Goal: Task Accomplishment & Management: Use online tool/utility

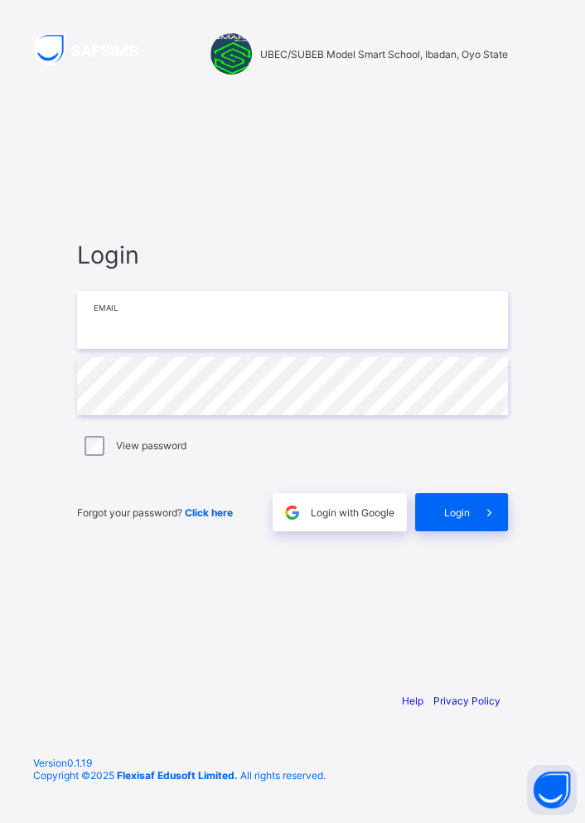
click at [195, 349] on input "email" at bounding box center [292, 320] width 431 height 58
click at [137, 347] on input "email" at bounding box center [292, 320] width 431 height 58
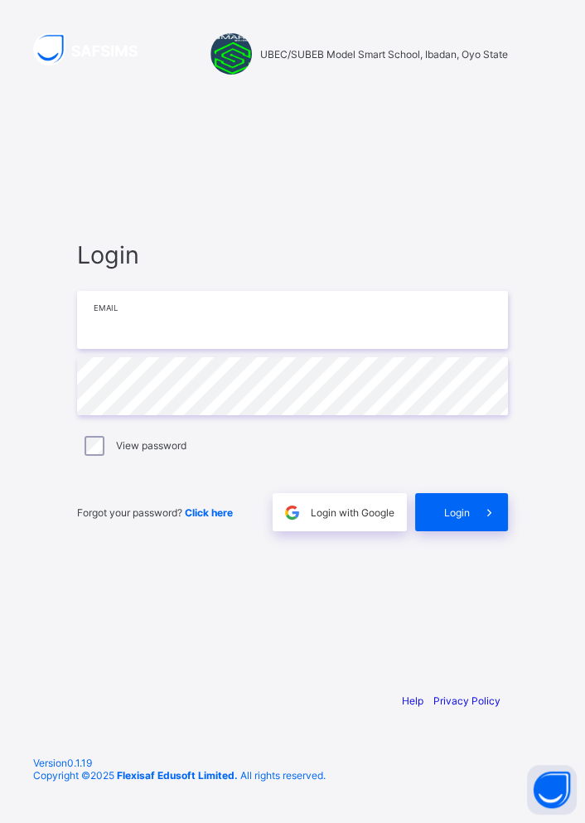
click at [137, 347] on input "email" at bounding box center [292, 320] width 431 height 58
click at [177, 337] on input "email" at bounding box center [292, 320] width 431 height 58
type input "**********"
click at [104, 456] on div "View password" at bounding box center [292, 446] width 423 height 20
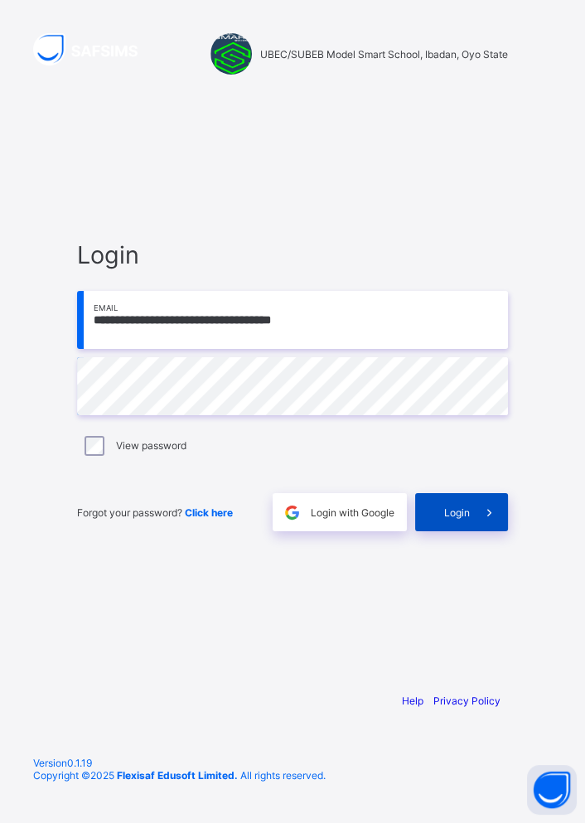
click at [487, 520] on icon at bounding box center [488, 513] width 17 height 16
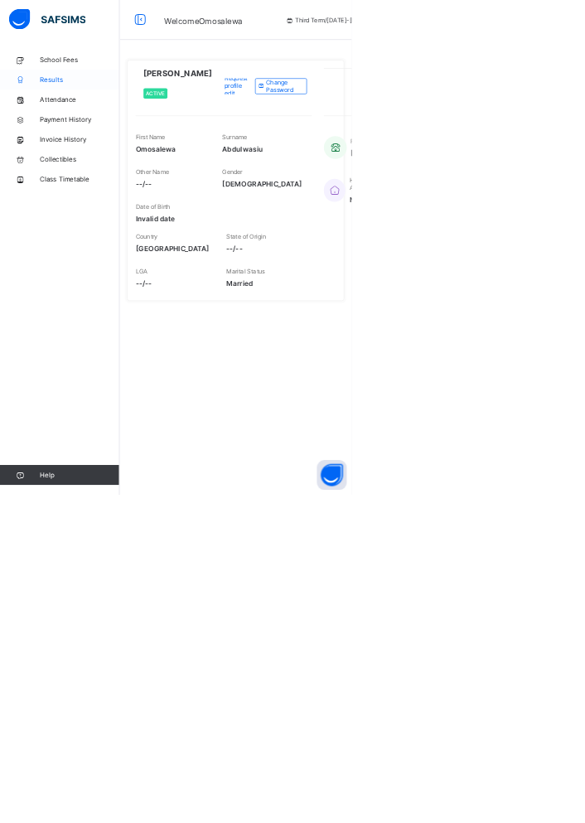
click at [73, 127] on span "Results" at bounding box center [132, 132] width 133 height 13
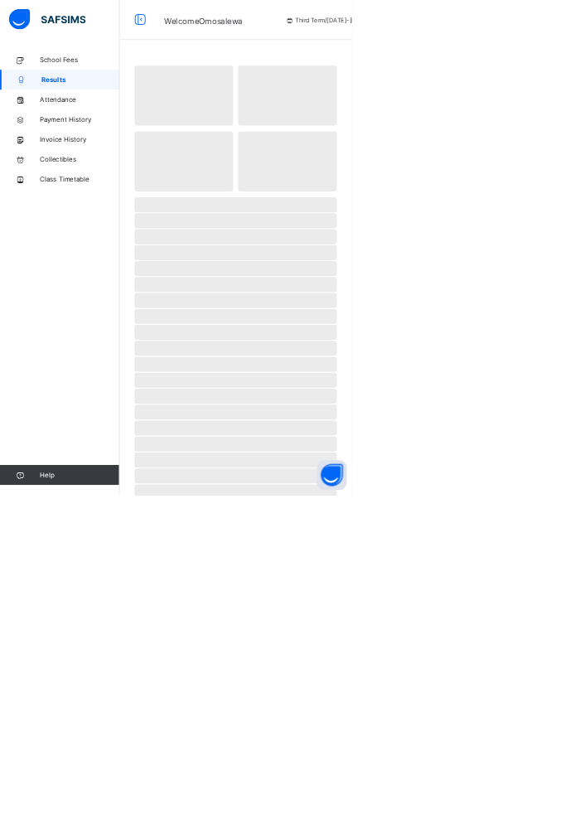
click at [68, 119] on link "Results" at bounding box center [99, 132] width 199 height 33
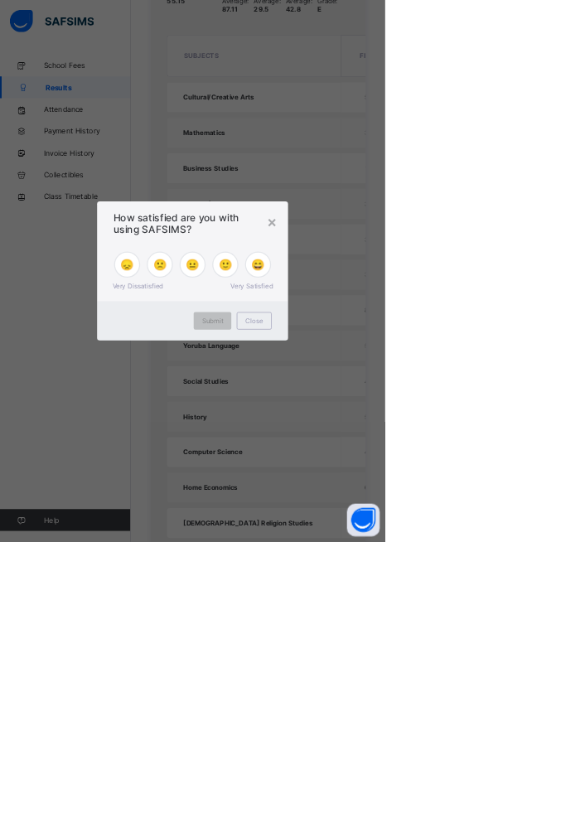
scroll to position [800, 0]
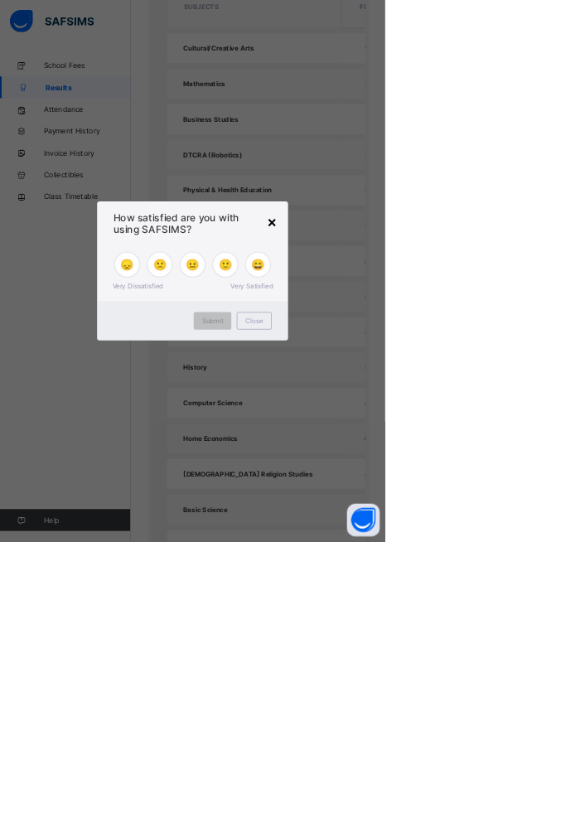
click at [421, 351] on div "×" at bounding box center [413, 336] width 16 height 28
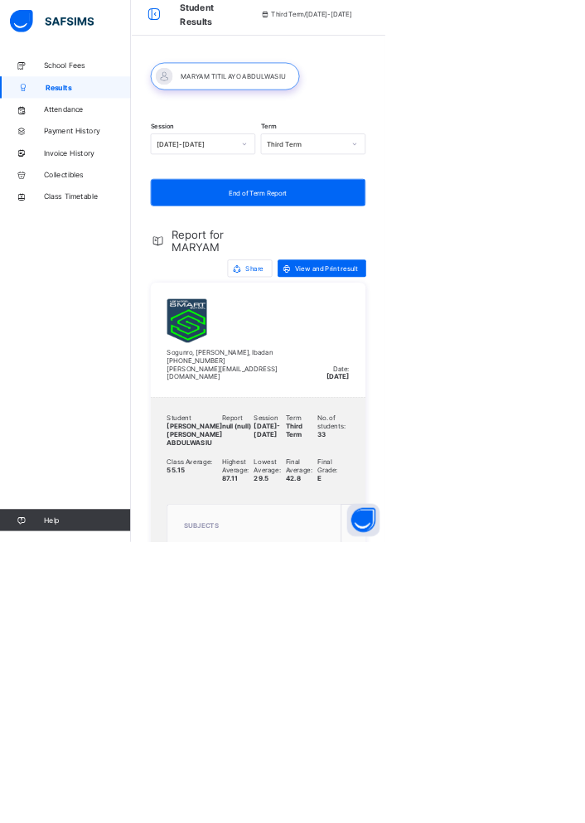
scroll to position [0, 0]
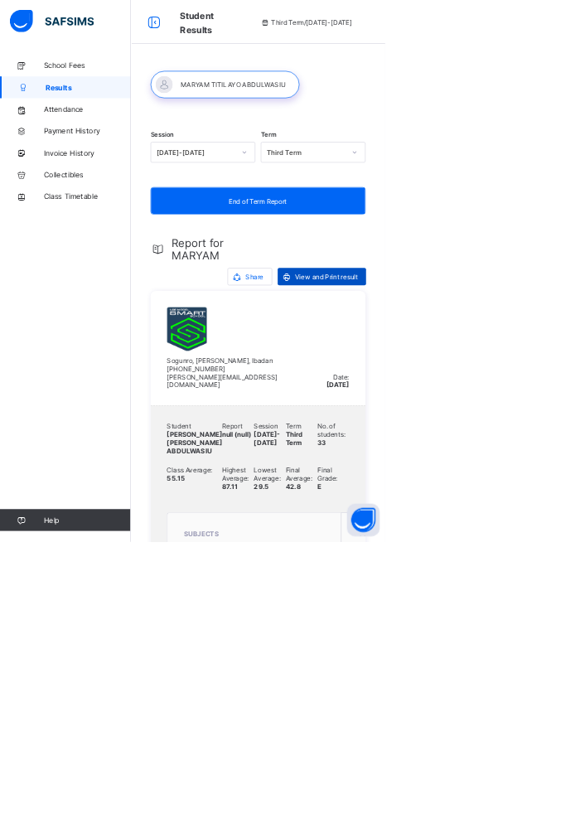
click at [471, 416] on span "View and Print result" at bounding box center [495, 420] width 95 height 12
